Goal: Communication & Community: Answer question/provide support

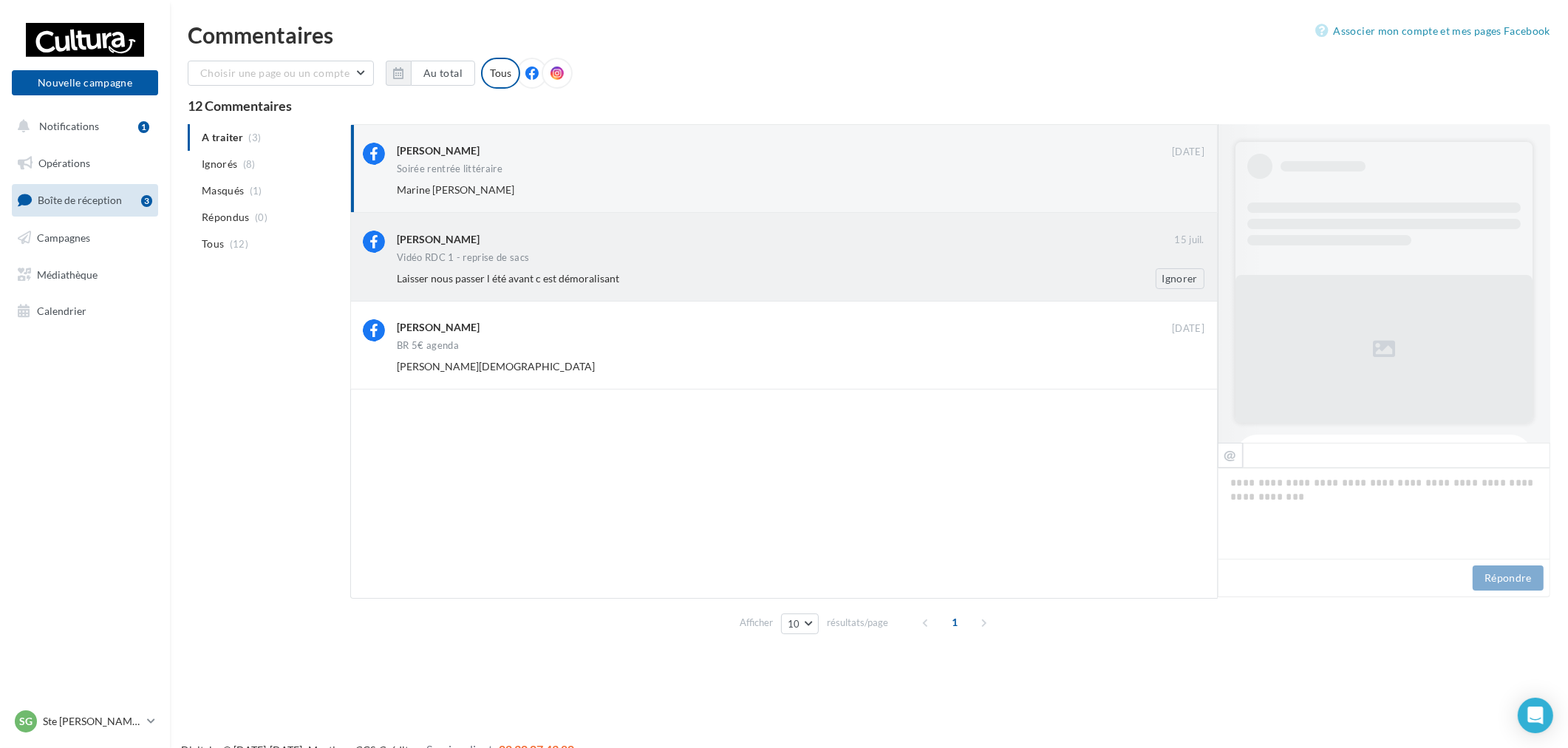
click at [688, 264] on div "[PERSON_NAME] [DATE] Vidéo RDC 1 - reprise de sacs Laisser nous passer l été av…" at bounding box center [800, 259] width 808 height 58
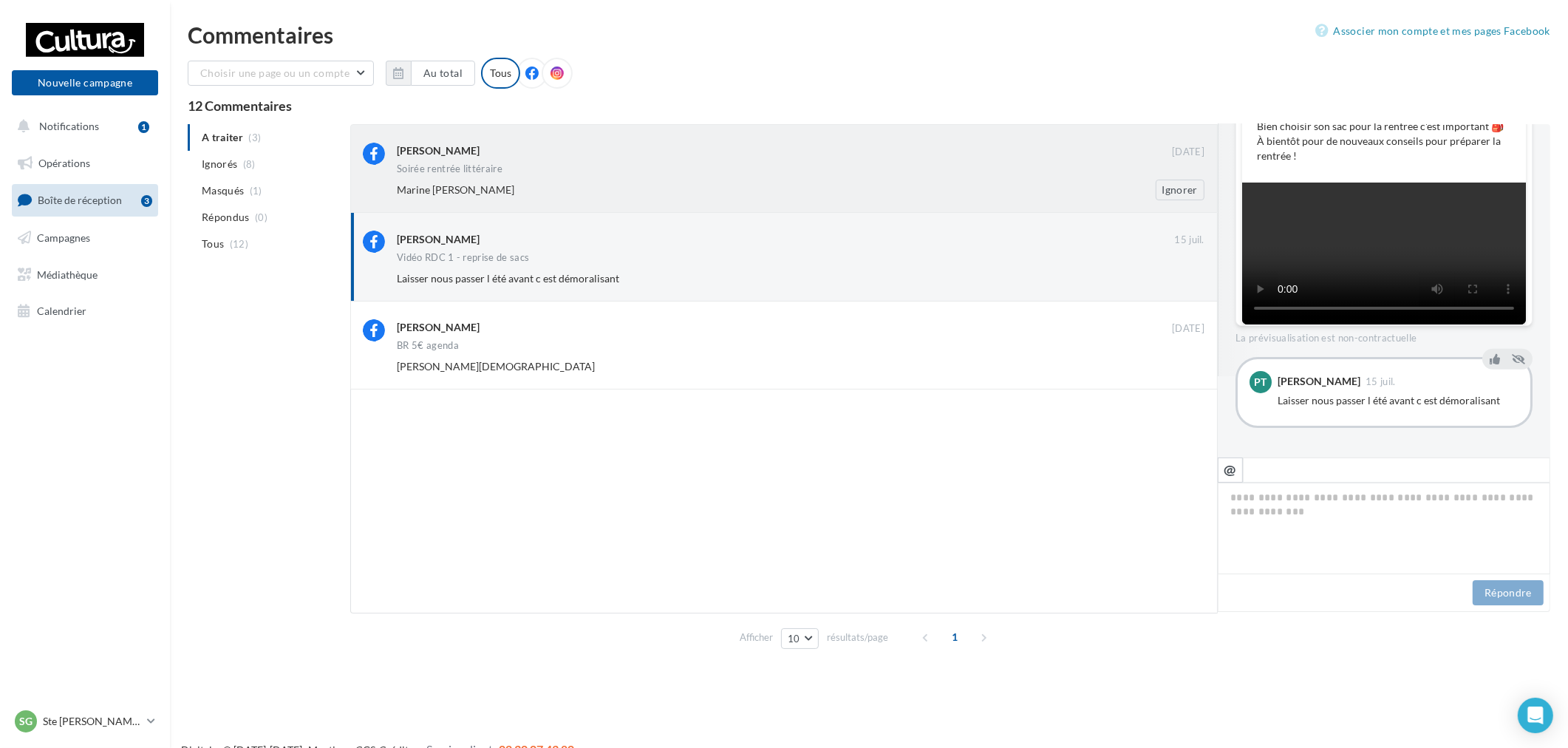
click at [895, 193] on div "Marine [PERSON_NAME]" at bounding box center [752, 190] width 712 height 15
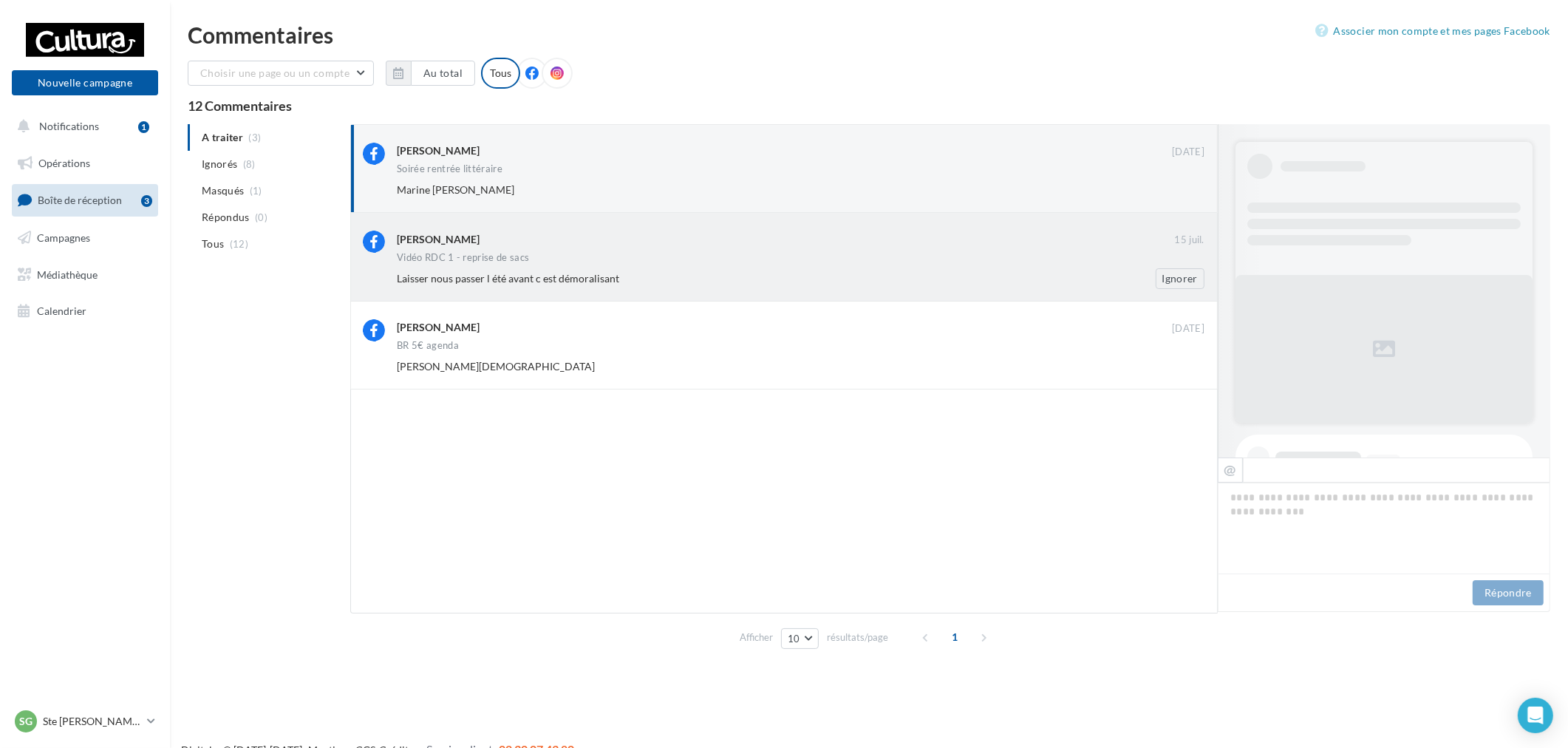
click at [921, 250] on div "[PERSON_NAME] [DATE] Vidéo RDC 1 - reprise de sacs Laisser nous passer l été av…" at bounding box center [800, 259] width 808 height 58
click at [770, 195] on div "Marine [PERSON_NAME]" at bounding box center [752, 190] width 712 height 15
click at [913, 246] on div "[PERSON_NAME]" at bounding box center [785, 239] width 777 height 18
click at [788, 181] on div "Marine [PERSON_NAME]" at bounding box center [806, 190] width 819 height 21
click at [779, 276] on div "Laisser nous passer l été avant c est démoralisant" at bounding box center [752, 278] width 712 height 15
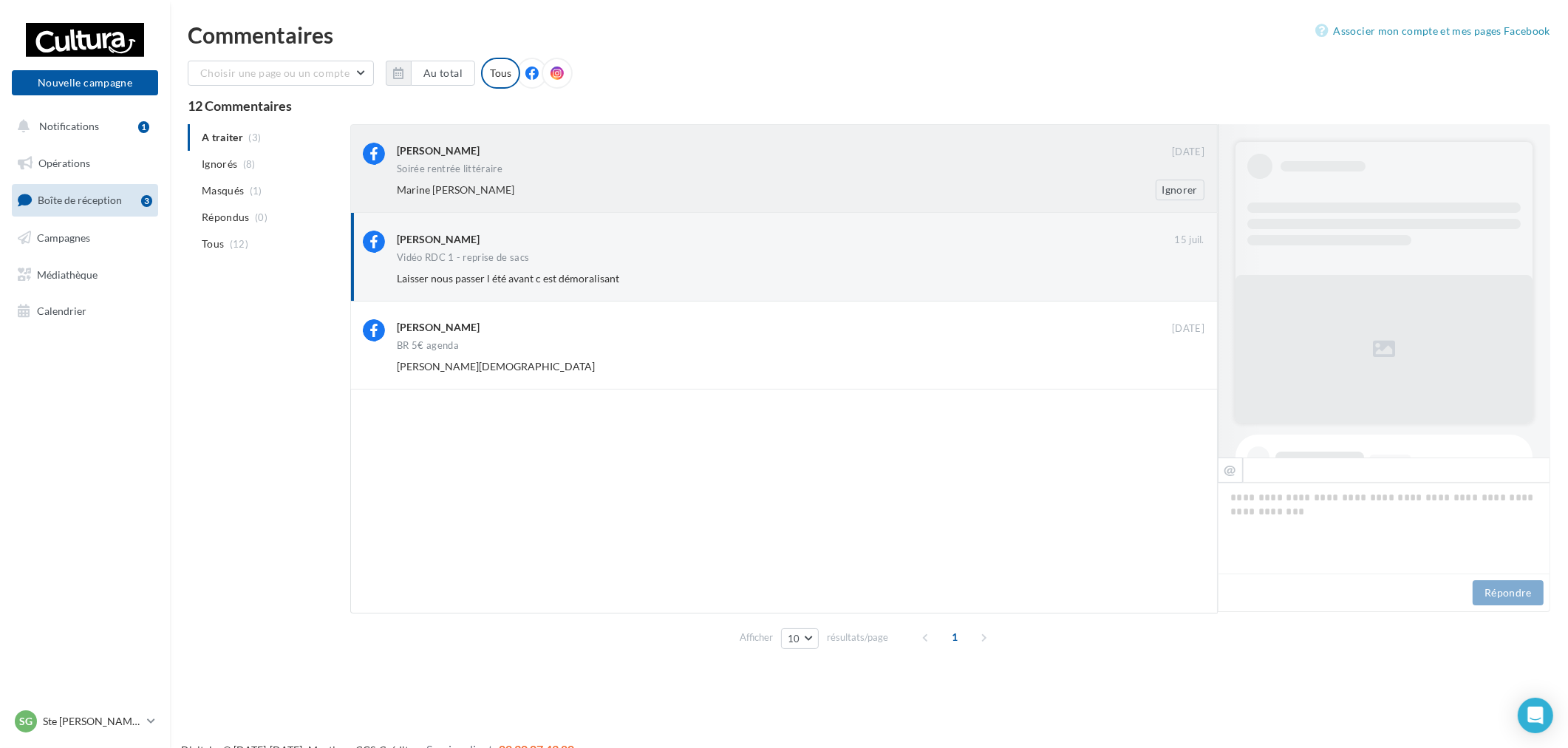
click at [822, 196] on div "Marine [PERSON_NAME]" at bounding box center [806, 190] width 819 height 21
click at [791, 243] on div "[PERSON_NAME]" at bounding box center [785, 238] width 777 height 16
click at [796, 170] on div "Soirée rentrée littéraire" at bounding box center [800, 170] width 808 height 12
click at [828, 240] on div "[PERSON_NAME]" at bounding box center [785, 238] width 777 height 16
click at [905, 157] on div "[PERSON_NAME]" at bounding box center [784, 150] width 775 height 16
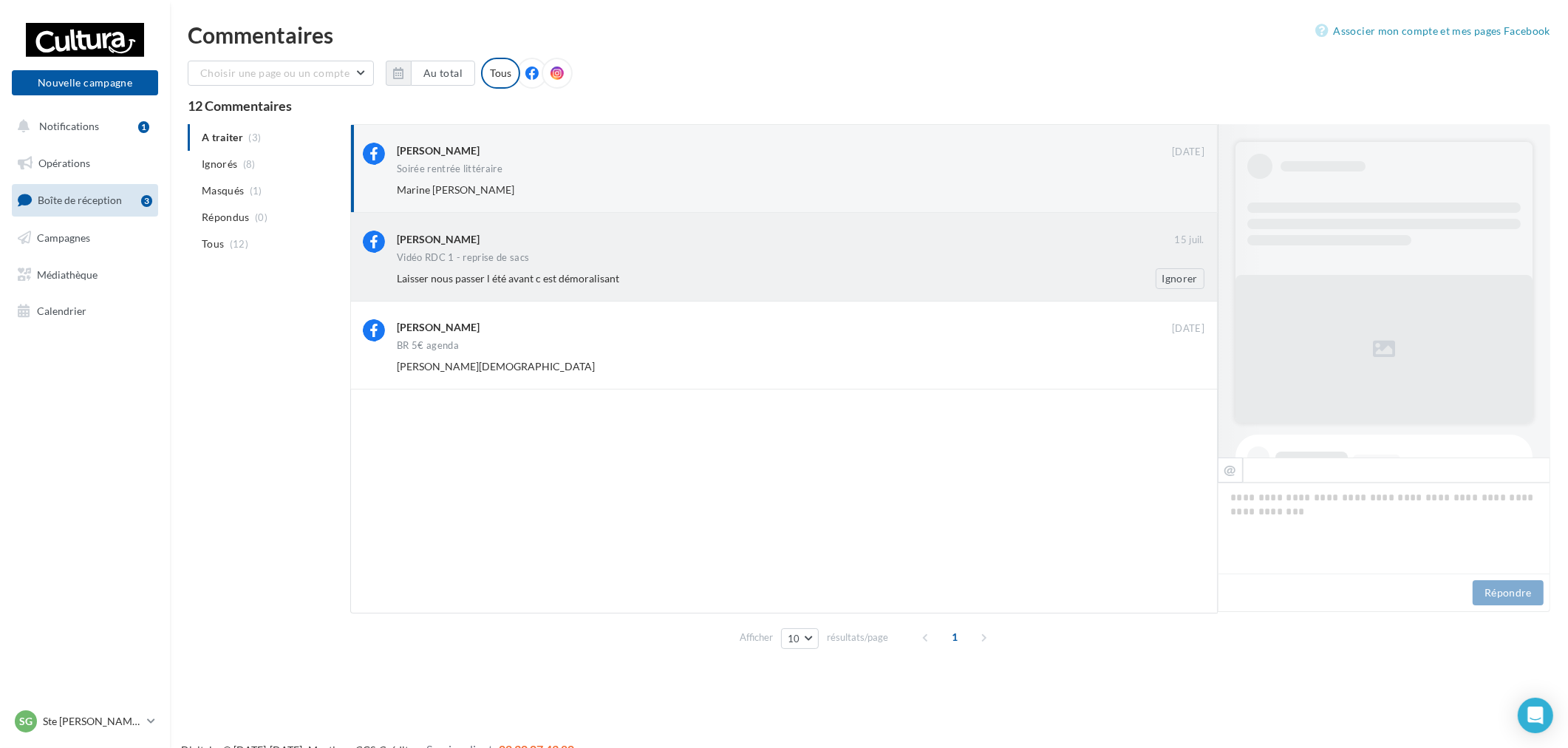
click at [967, 243] on div "[PERSON_NAME]" at bounding box center [785, 238] width 777 height 16
click at [1166, 200] on div "[PERSON_NAME] [DATE] Soirée rentrée littéraire Marine [PERSON_NAME]" at bounding box center [784, 168] width 867 height 89
click at [574, 292] on div "[PERSON_NAME] [DATE] Vidéo RDC 1 - reprise de sacs Laisser nous passer l été av…" at bounding box center [784, 257] width 867 height 88
click at [523, 287] on div "Laisser nous passer l été avant c est démoralisant Ignorer" at bounding box center [806, 278] width 819 height 21
click at [609, 282] on span "Laisser nous passer l été avant c est démoralisant" at bounding box center [508, 277] width 223 height 12
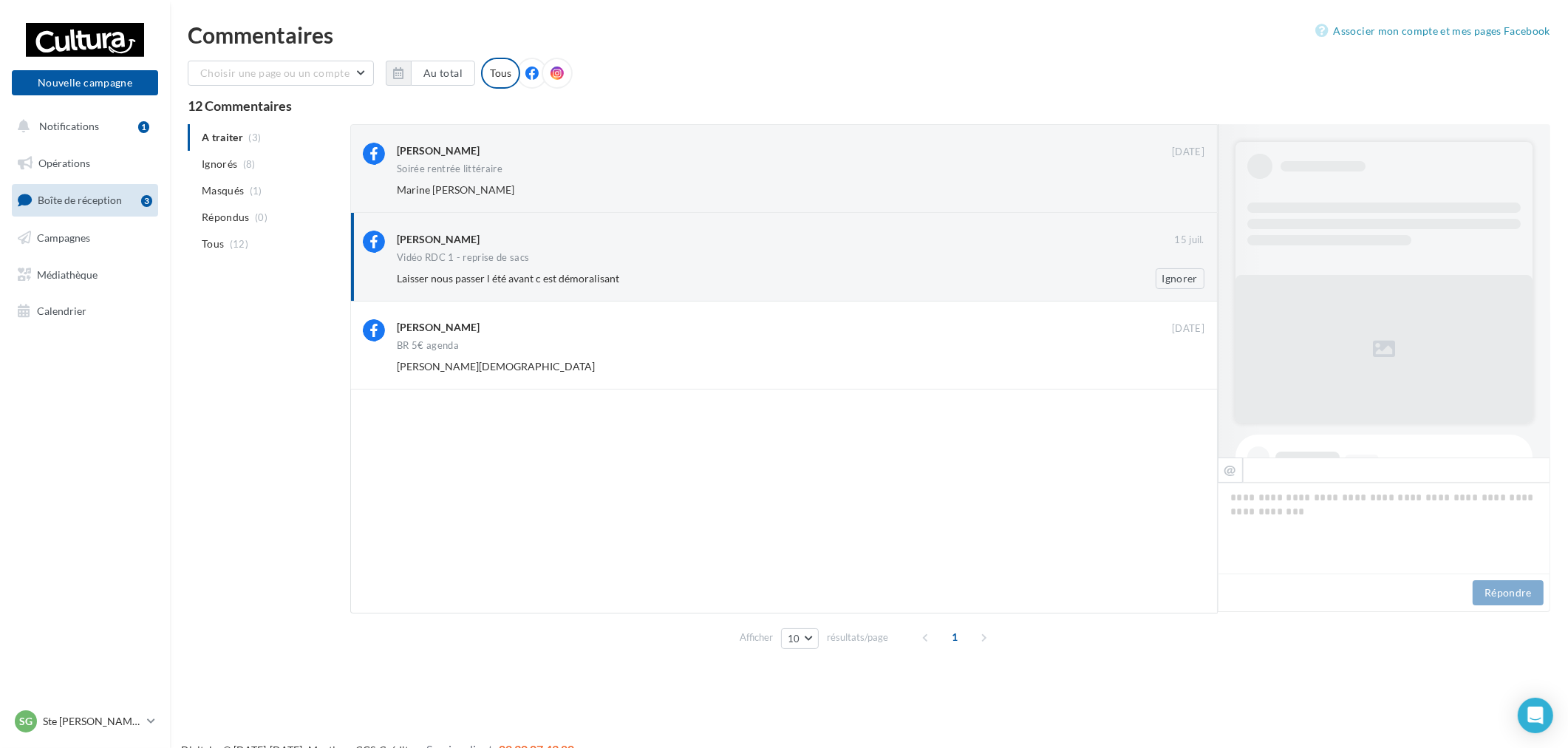
click at [670, 255] on div "Vidéo RDC 1 - reprise de sacs" at bounding box center [800, 258] width 808 height 12
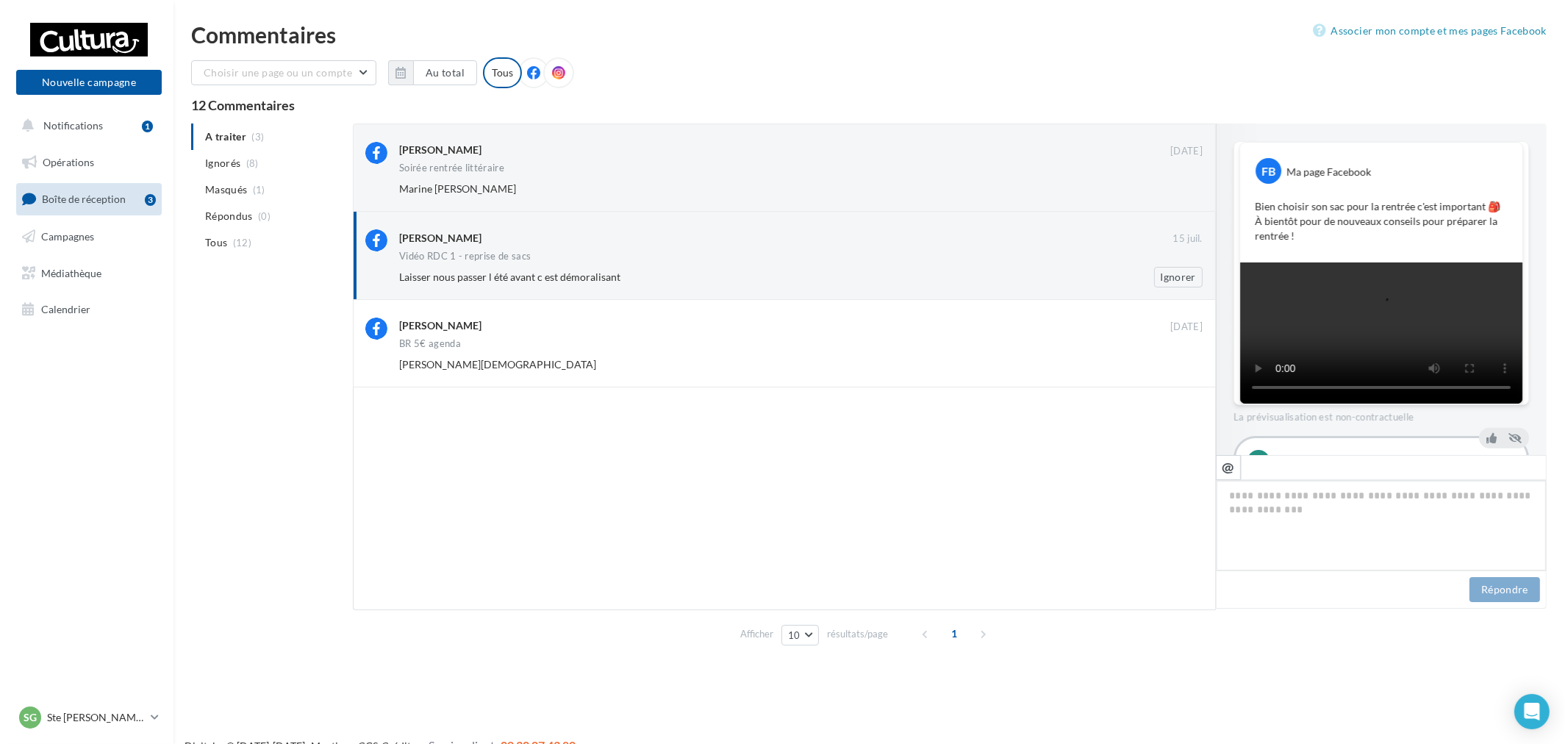
scroll to position [335, 0]
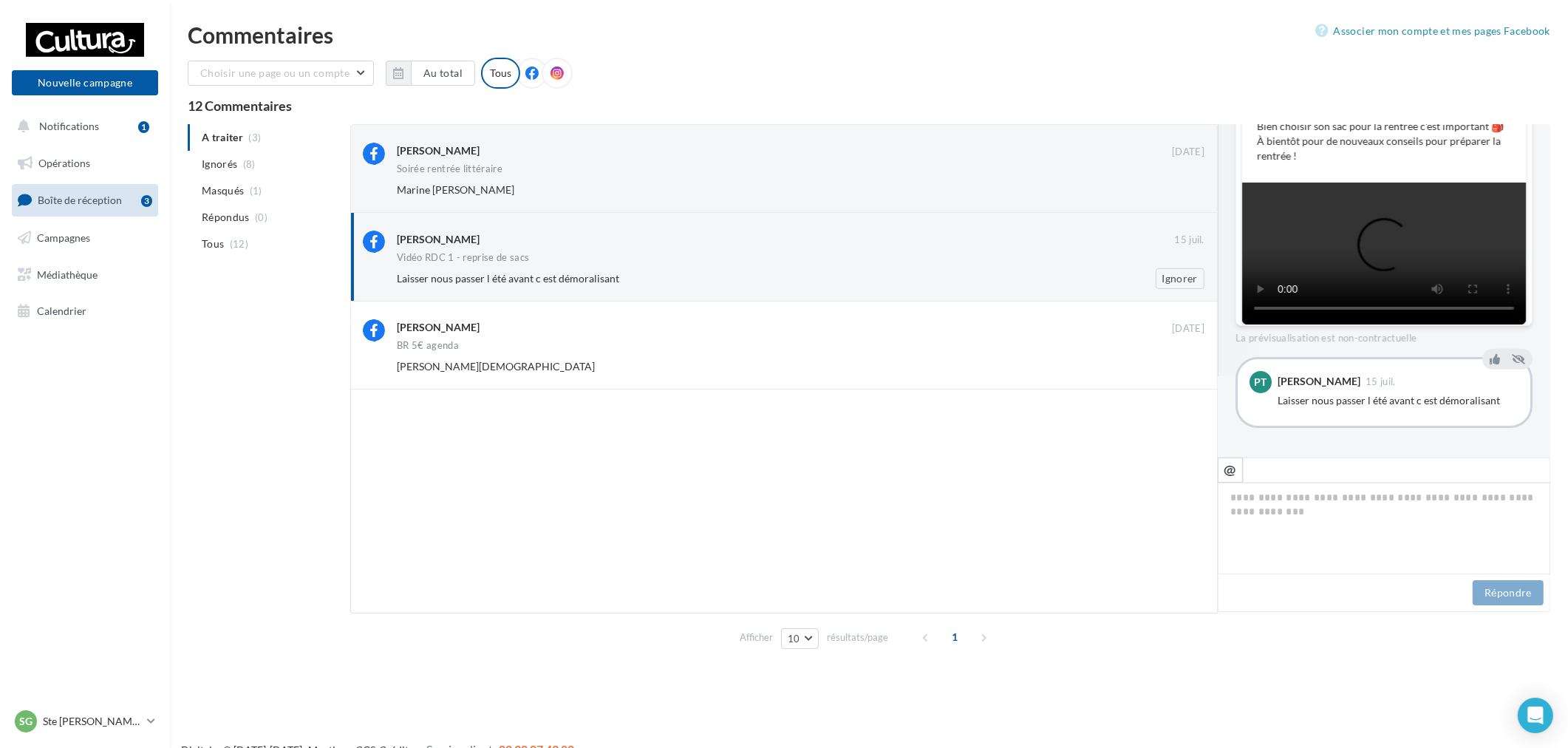
click at [454, 239] on div "[PERSON_NAME]" at bounding box center [438, 239] width 83 height 15
click at [1512, 357] on icon at bounding box center [1518, 359] width 13 height 10
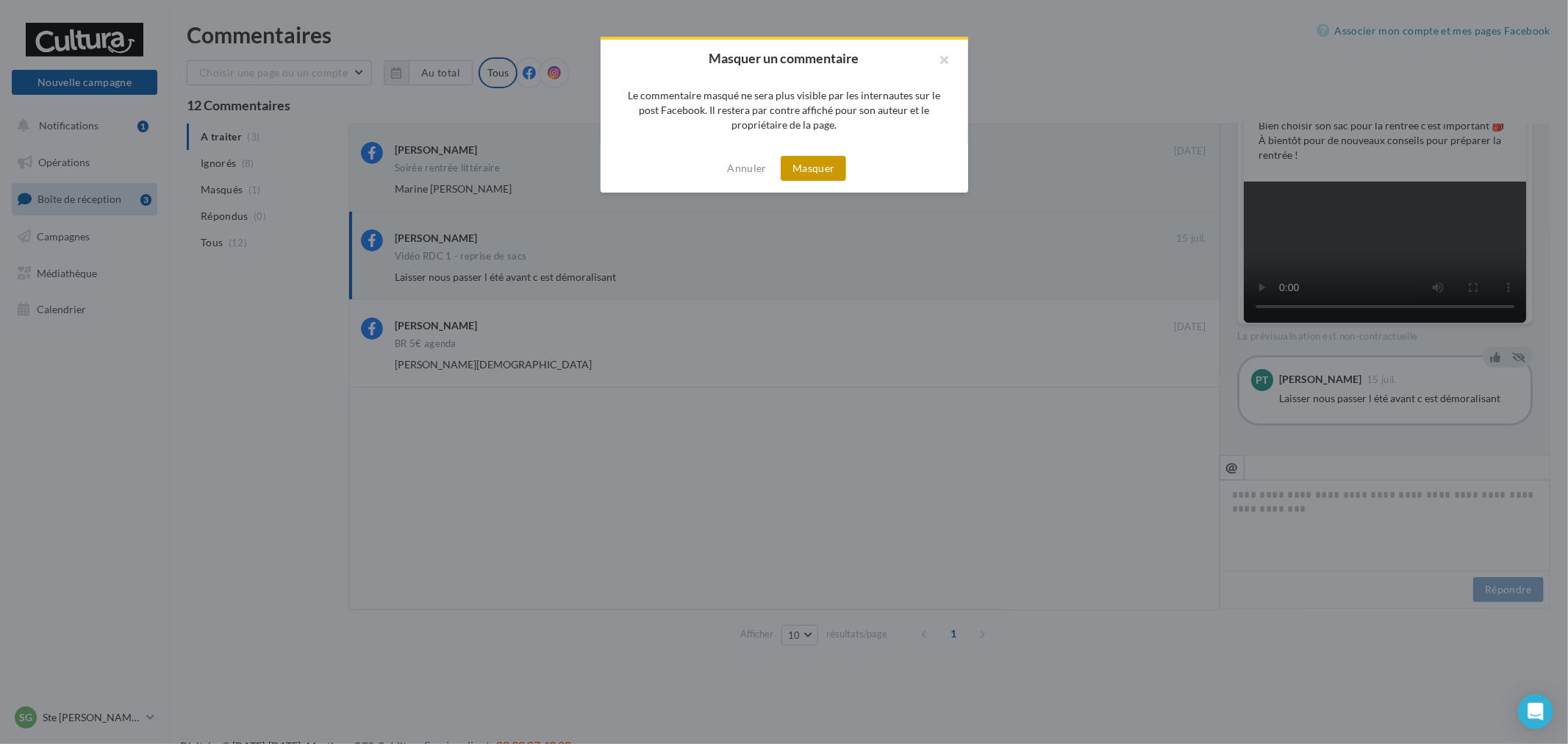
click at [806, 173] on button "Masquer" at bounding box center [812, 168] width 65 height 25
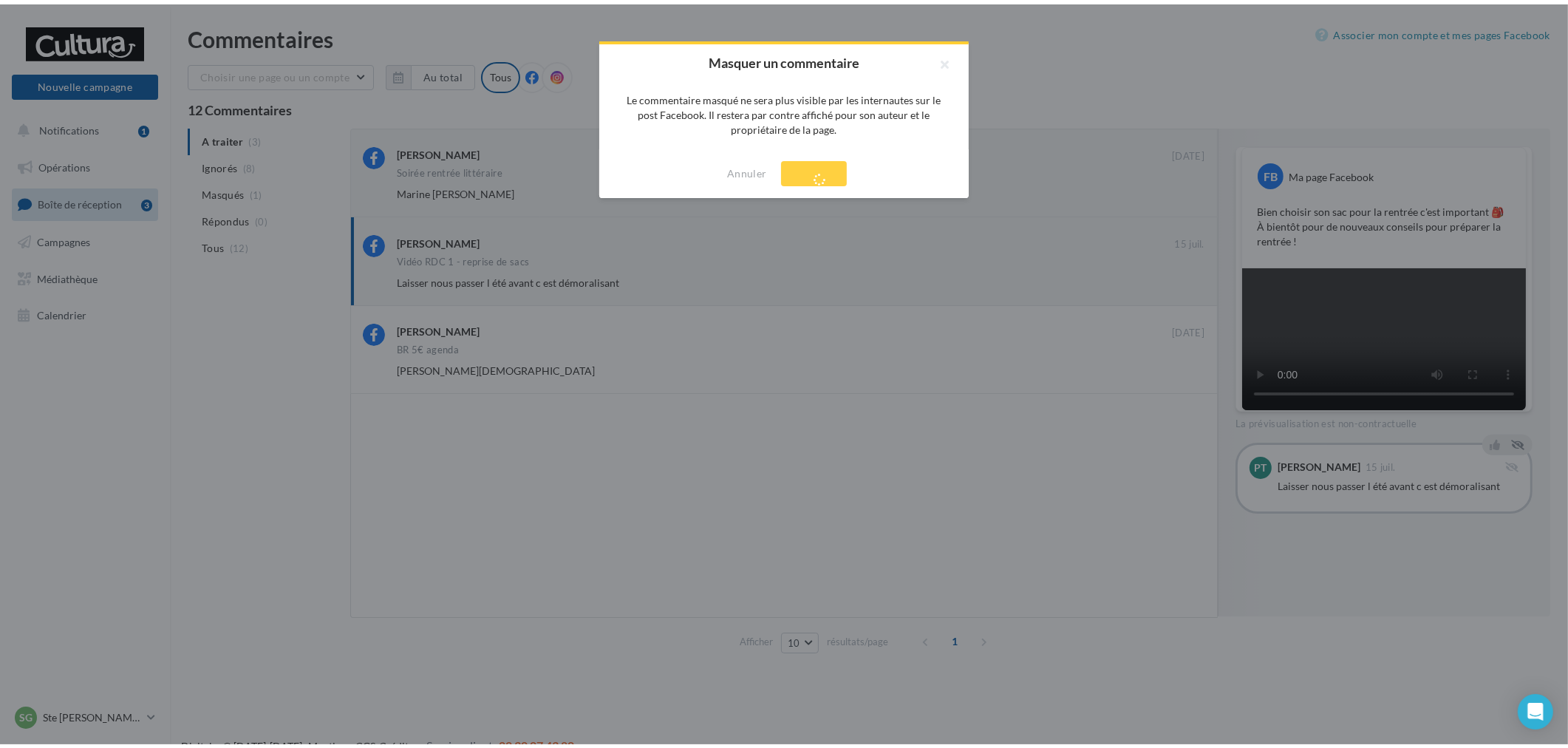
scroll to position [83, 0]
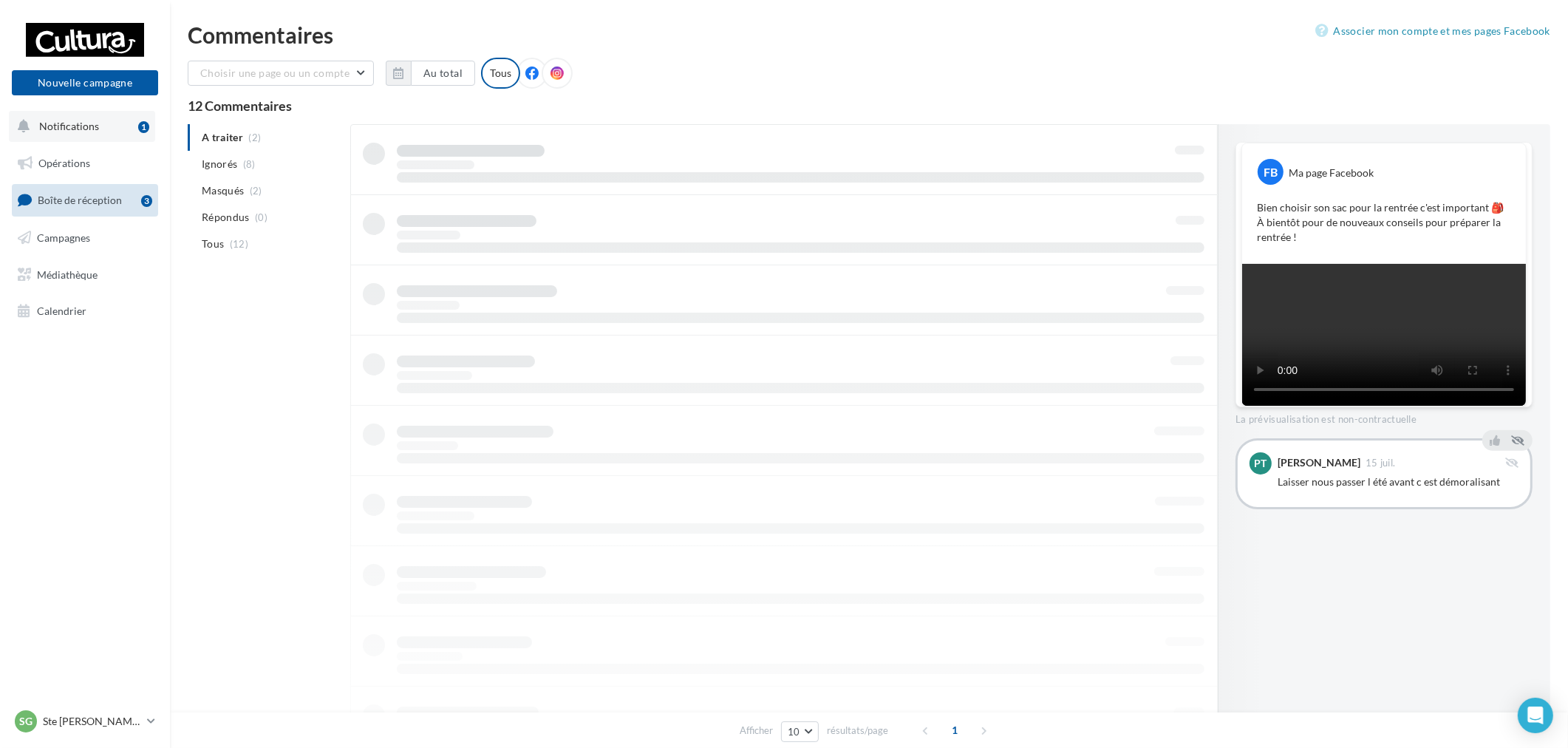
click at [85, 113] on button "Notifications 1" at bounding box center [82, 126] width 147 height 31
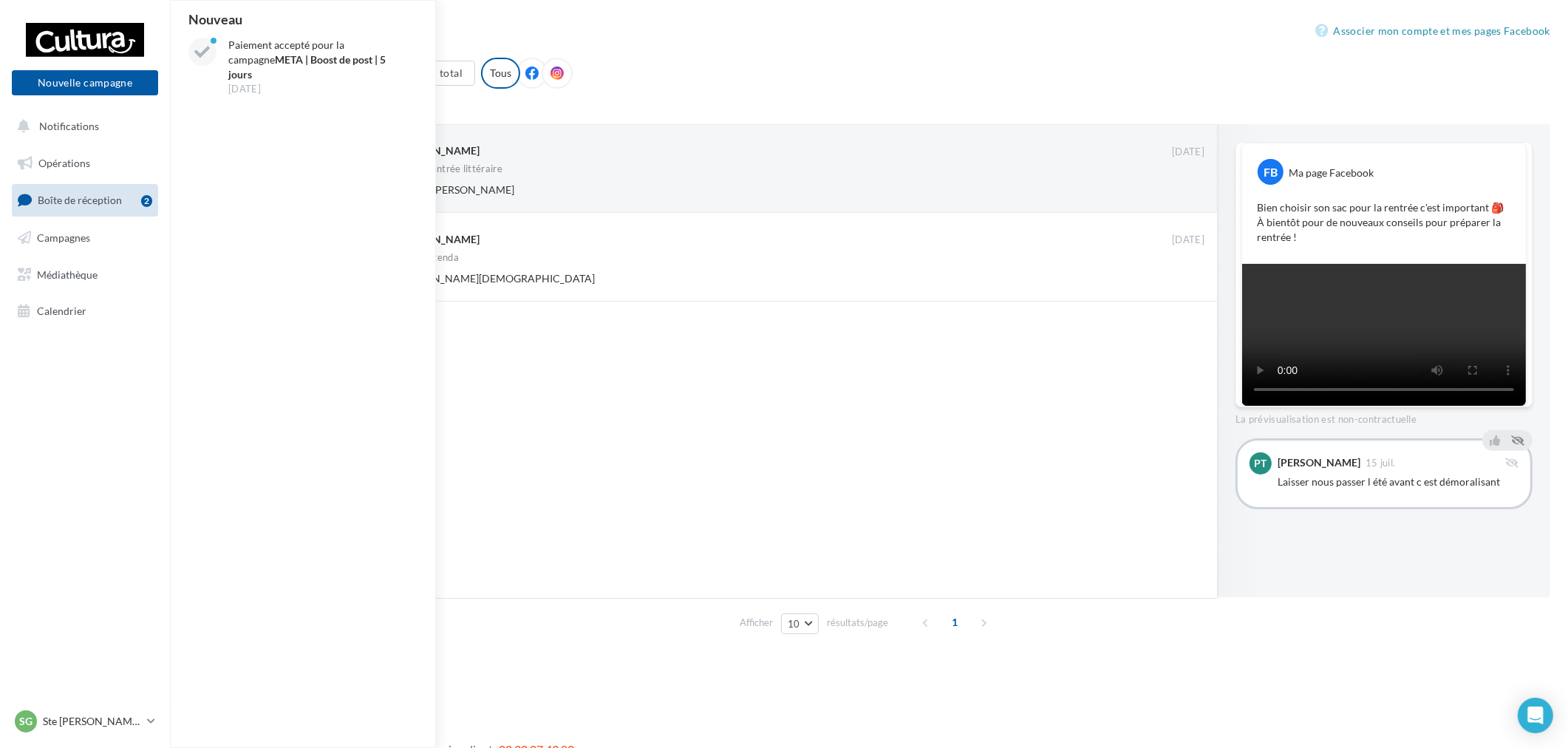
scroll to position [0, 0]
click at [117, 712] on div "SG Ste [PERSON_NAME] des Bois [EMAIL_ADDRESS][DOMAIN_NAME]" at bounding box center [78, 721] width 127 height 22
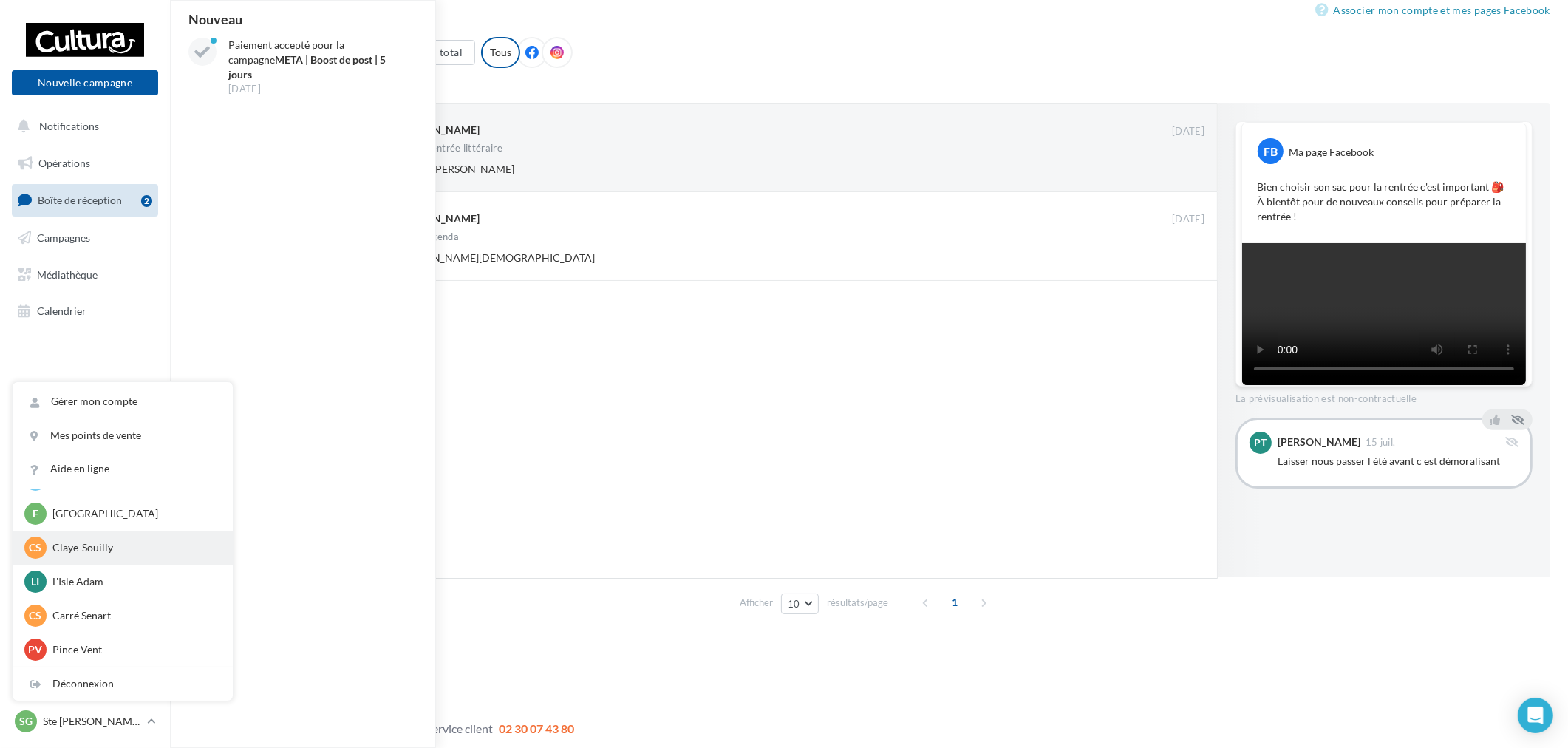
scroll to position [24, 0]
